Goal: Communication & Community: Participate in discussion

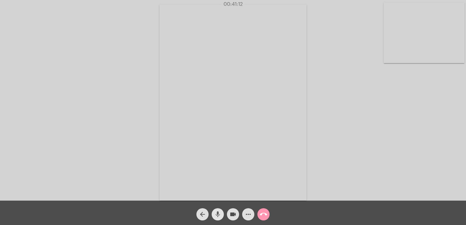
click at [216, 212] on mat-icon "mic" at bounding box center [217, 214] width 7 height 7
click at [216, 212] on mat-icon "mic_off" at bounding box center [217, 214] width 7 height 7
click at [216, 212] on mat-icon "mic" at bounding box center [217, 214] width 7 height 7
click at [216, 212] on mat-icon "mic_off" at bounding box center [217, 214] width 7 height 7
click at [216, 212] on mat-icon "mic" at bounding box center [217, 214] width 7 height 7
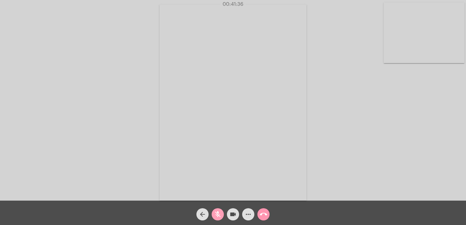
click at [216, 212] on mat-icon "mic_off" at bounding box center [217, 214] width 7 height 7
click at [261, 213] on mat-icon "call_end" at bounding box center [263, 214] width 7 height 7
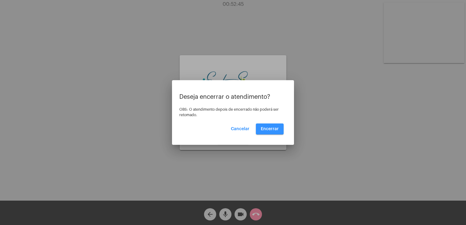
click at [269, 127] on span "Encerrar" at bounding box center [270, 129] width 18 height 4
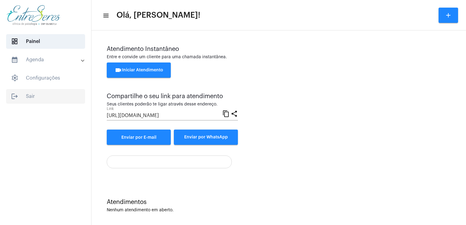
click at [47, 92] on span "logout Sair" at bounding box center [45, 96] width 79 height 15
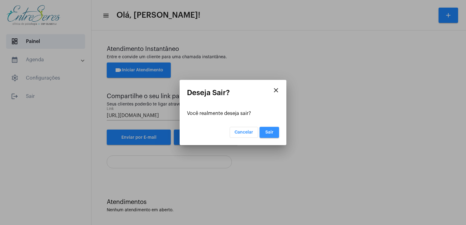
click at [265, 131] on button "Sair" at bounding box center [270, 132] width 20 height 11
